Goal: Check status: Check status

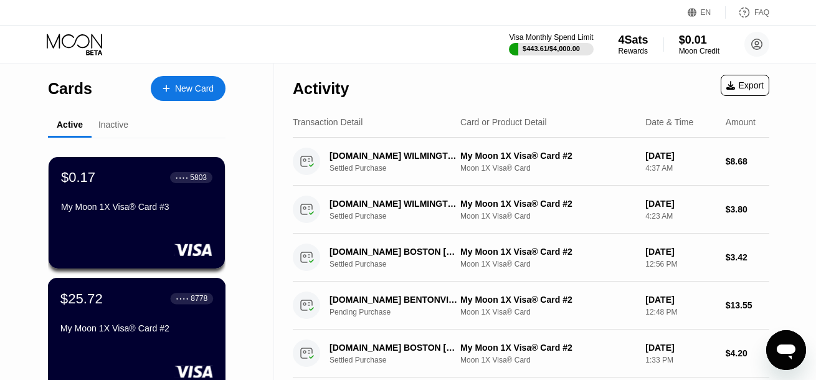
click at [112, 323] on div "$25.72 ● ● ● ● 8778 My Moon 1X Visa® Card #2" at bounding box center [136, 314] width 153 height 48
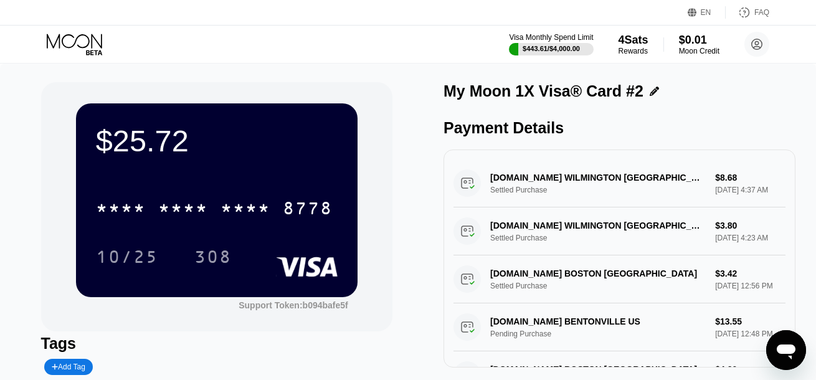
click at [74, 39] on icon at bounding box center [76, 45] width 58 height 22
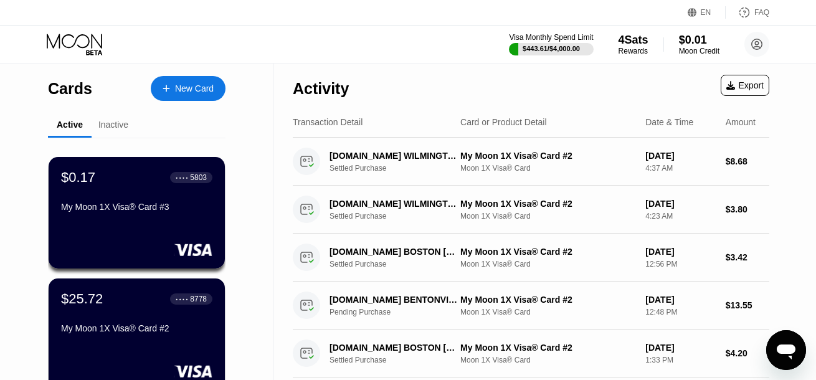
scroll to position [125, 0]
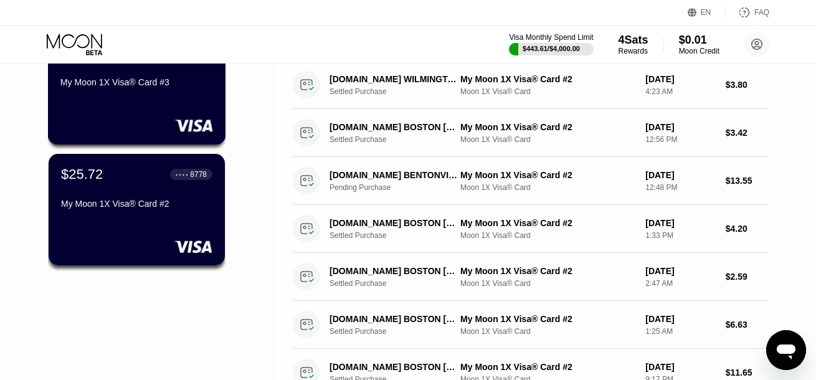
click at [122, 110] on div "$0.17 ● ● ● ● 5803 My Moon 1X Visa® Card #3" at bounding box center [137, 88] width 178 height 113
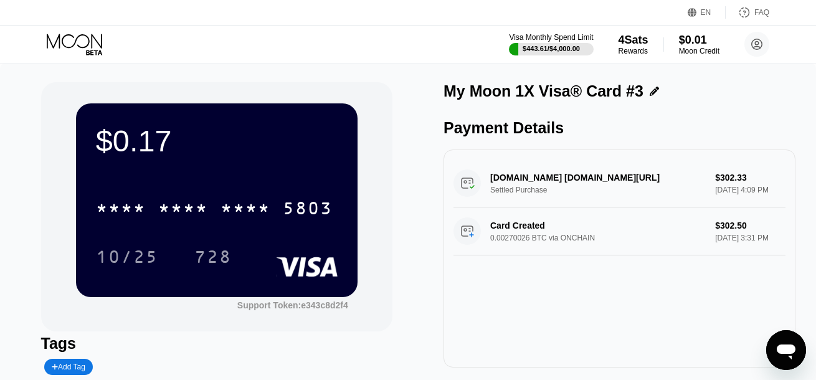
drag, startPoint x: 440, startPoint y: 126, endPoint x: 565, endPoint y: 129, distance: 124.6
click at [556, 129] on div "$0.17 * * * * * * * * * * * * 5803 10/25 728 Support Token: e343c8d2f4 Tags Add…" at bounding box center [408, 251] width 734 height 338
click at [565, 129] on div "Payment Details" at bounding box center [620, 128] width 352 height 18
click at [93, 38] on icon at bounding box center [76, 45] width 58 height 22
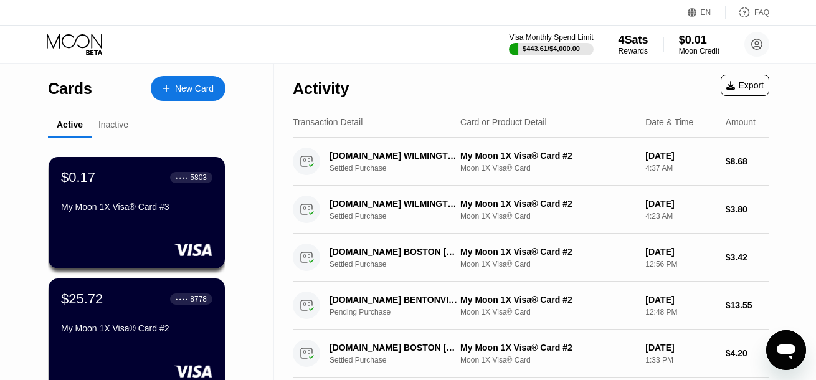
drag, startPoint x: 460, startPoint y: 122, endPoint x: 541, endPoint y: 123, distance: 81.6
click at [539, 123] on div "Transaction Detail Card or Product Detail Date & Time Amount" at bounding box center [531, 122] width 477 height 31
drag, startPoint x: 293, startPoint y: 125, endPoint x: 378, endPoint y: 131, distance: 84.9
click at [375, 131] on div "Transaction Detail Card or Product Detail Date & Time Amount" at bounding box center [531, 122] width 477 height 31
click at [379, 131] on div "Transaction Detail Card or Product Detail Date & Time Amount" at bounding box center [531, 122] width 477 height 31
